Goal: Navigation & Orientation: Find specific page/section

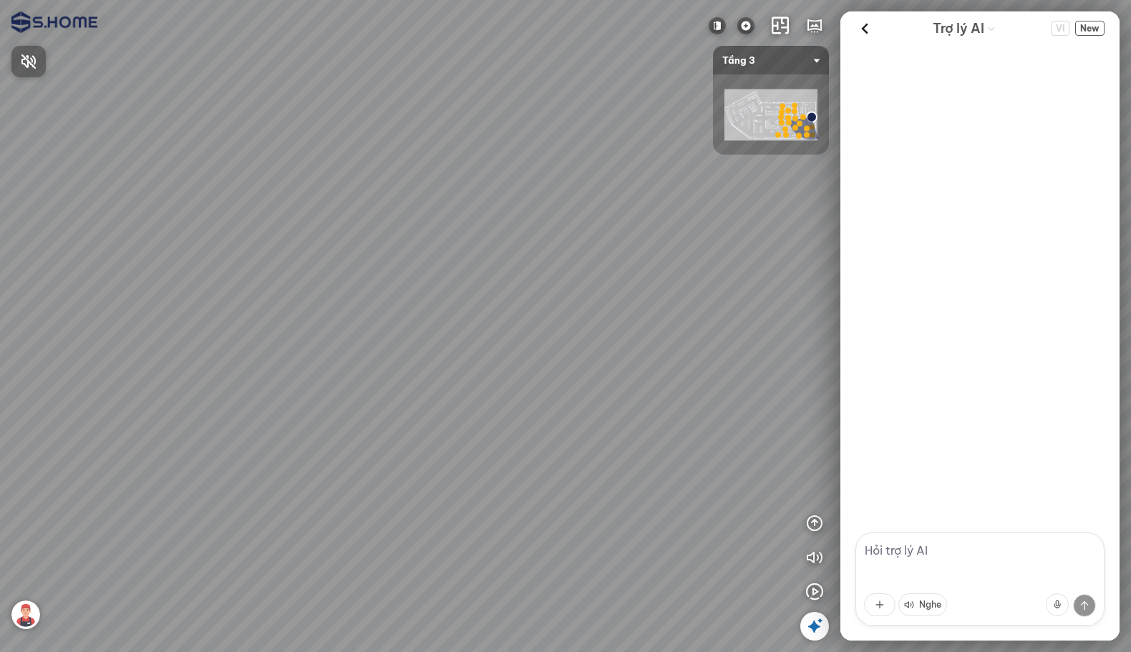
drag, startPoint x: 567, startPoint y: 164, endPoint x: 435, endPoint y: 150, distance: 133.2
click at [397, 154] on div at bounding box center [565, 326] width 1131 height 652
drag, startPoint x: 583, startPoint y: 351, endPoint x: 585, endPoint y: 420, distance: 69.5
click at [579, 400] on div at bounding box center [565, 326] width 1131 height 652
drag, startPoint x: 602, startPoint y: 486, endPoint x: 609, endPoint y: 373, distance: 113.3
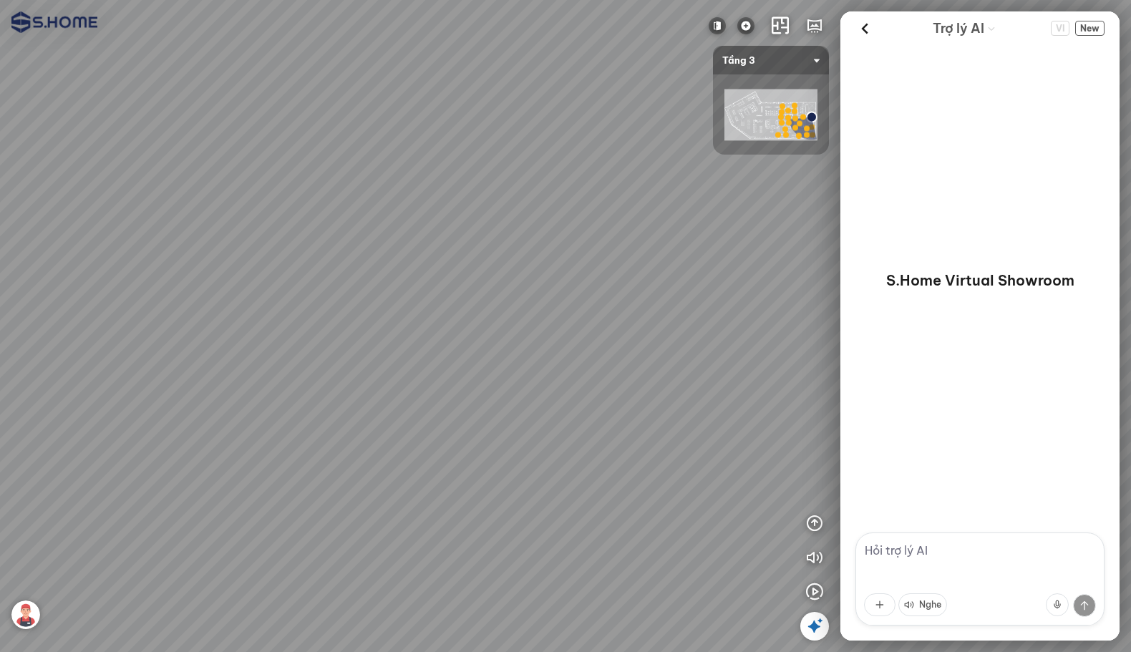
click at [590, 387] on div at bounding box center [565, 326] width 1131 height 652
drag, startPoint x: 728, startPoint y: 609, endPoint x: 658, endPoint y: 485, distance: 141.7
click at [658, 485] on div at bounding box center [565, 326] width 1131 height 652
drag, startPoint x: 702, startPoint y: 476, endPoint x: 410, endPoint y: 485, distance: 291.6
click at [422, 489] on div at bounding box center [565, 326] width 1131 height 652
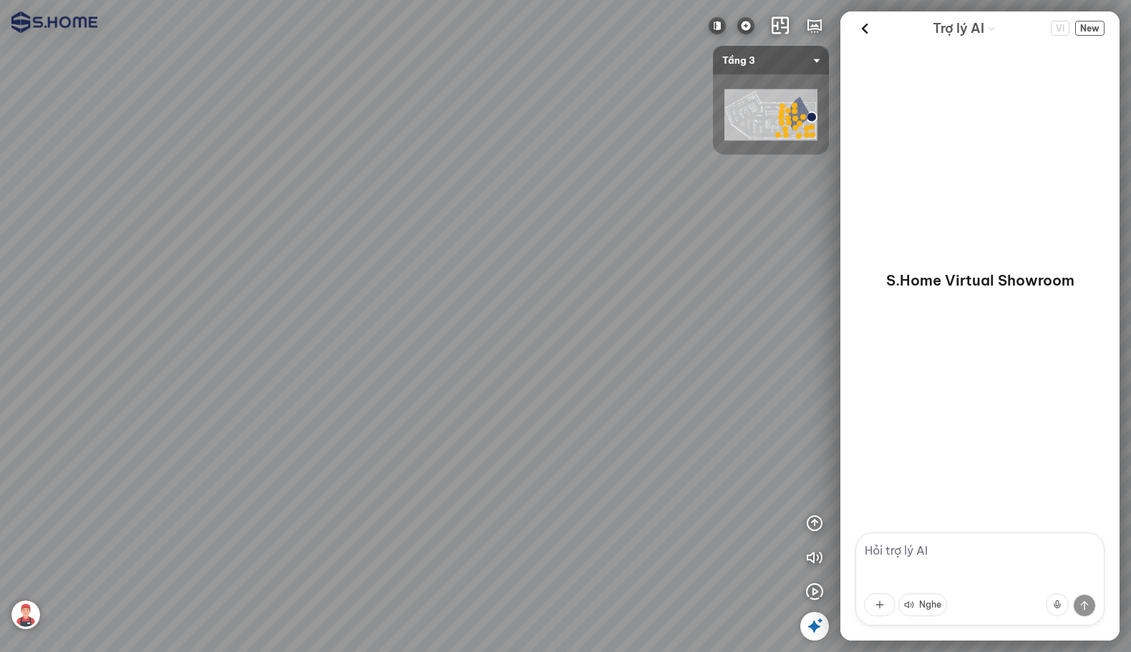
drag, startPoint x: 605, startPoint y: 456, endPoint x: 462, endPoint y: 458, distance: 143.2
click at [467, 463] on div at bounding box center [565, 326] width 1131 height 652
click at [1060, 35] on span "VI" at bounding box center [1060, 28] width 19 height 15
click at [865, 21] on icon at bounding box center [864, 28] width 21 height 21
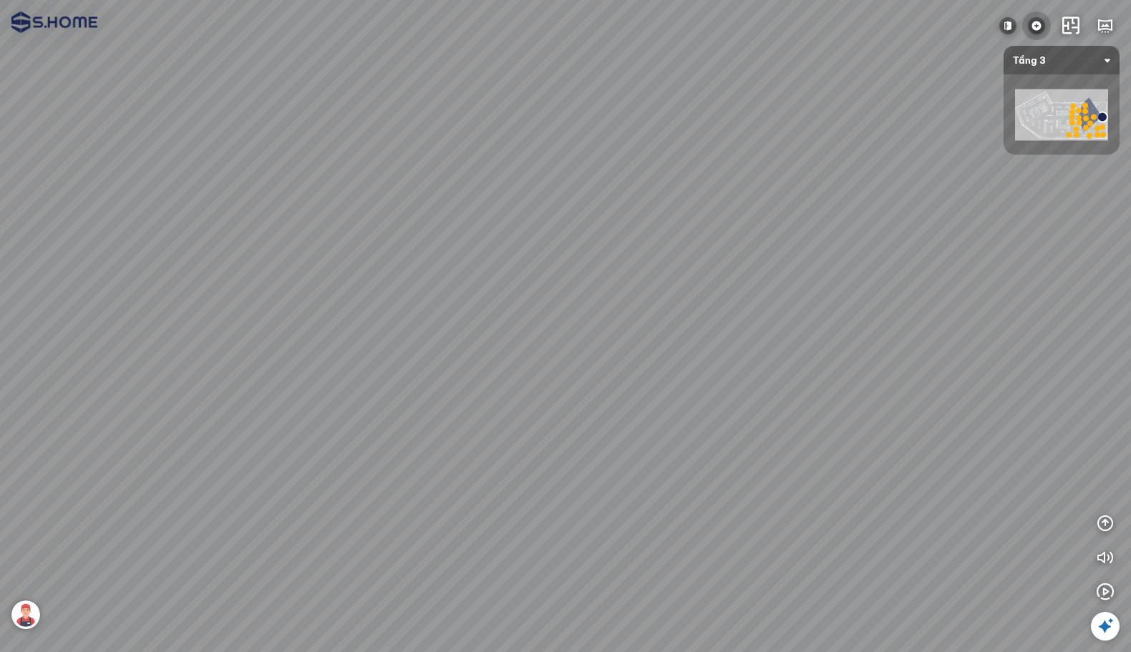
click at [1030, 23] on img at bounding box center [1036, 25] width 17 height 17
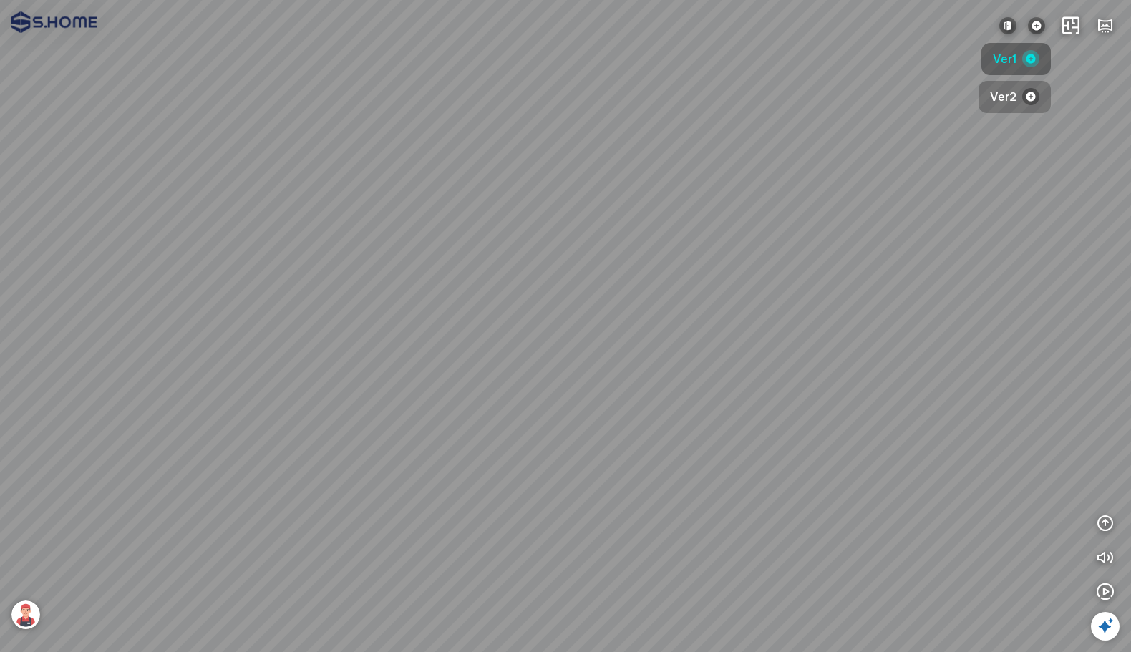
click at [1005, 102] on span "Ver2" at bounding box center [1003, 97] width 26 height 18
click at [594, 120] on div at bounding box center [565, 326] width 1131 height 652
drag, startPoint x: 820, startPoint y: 239, endPoint x: 442, endPoint y: 209, distance: 378.5
click at [531, 216] on div at bounding box center [565, 326] width 1131 height 652
drag, startPoint x: 809, startPoint y: 246, endPoint x: 445, endPoint y: 253, distance: 363.8
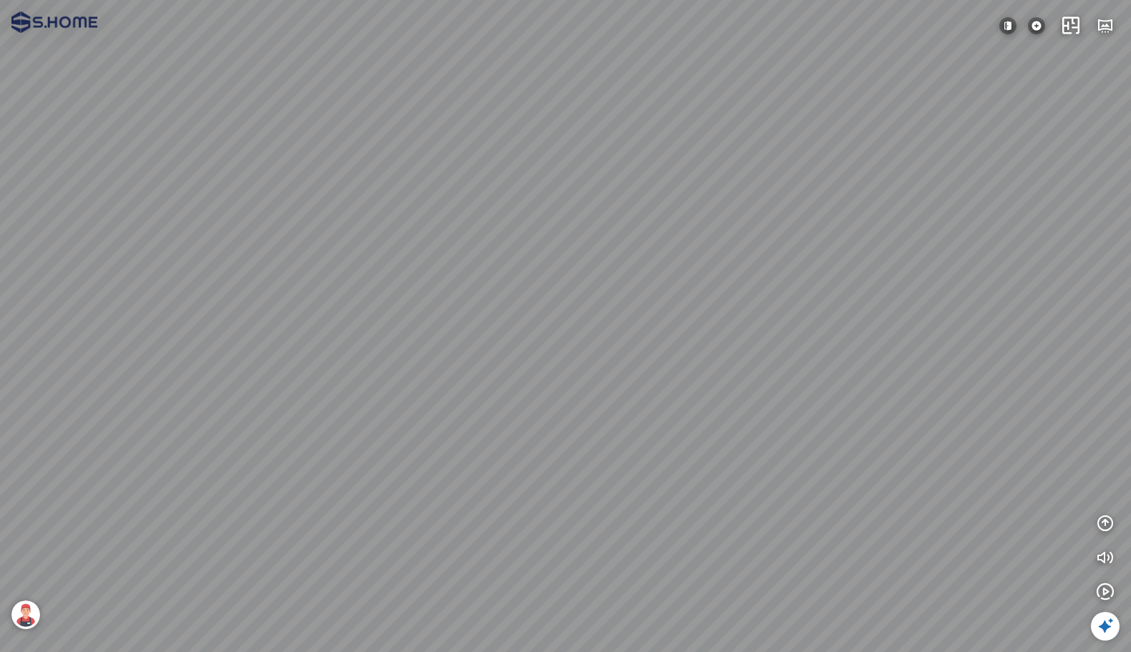
click at [453, 253] on div at bounding box center [565, 326] width 1131 height 652
drag, startPoint x: 853, startPoint y: 276, endPoint x: 574, endPoint y: 374, distance: 296.4
click at [574, 374] on div at bounding box center [565, 326] width 1131 height 652
